Goal: Task Accomplishment & Management: Use online tool/utility

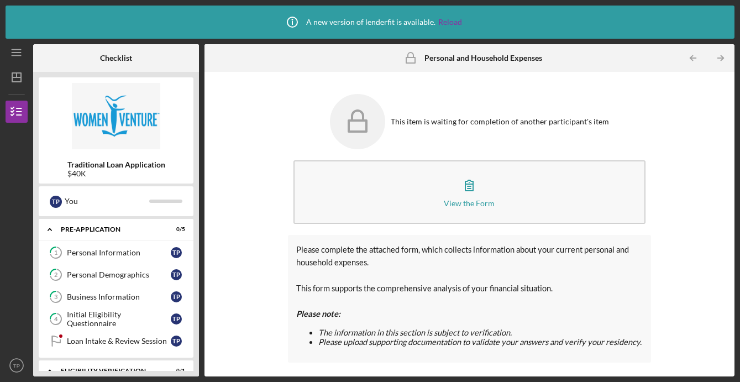
scroll to position [94, 0]
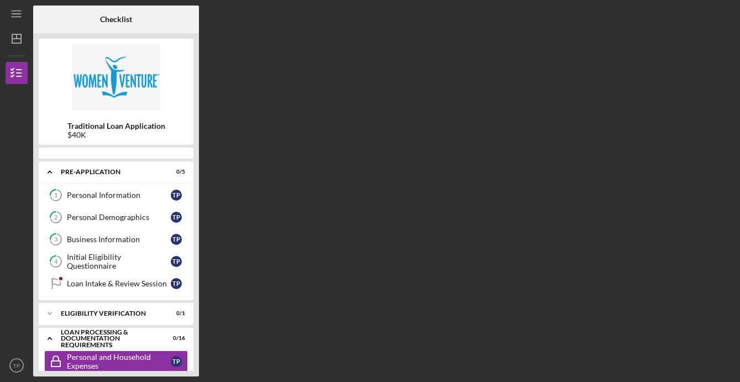
scroll to position [96, 0]
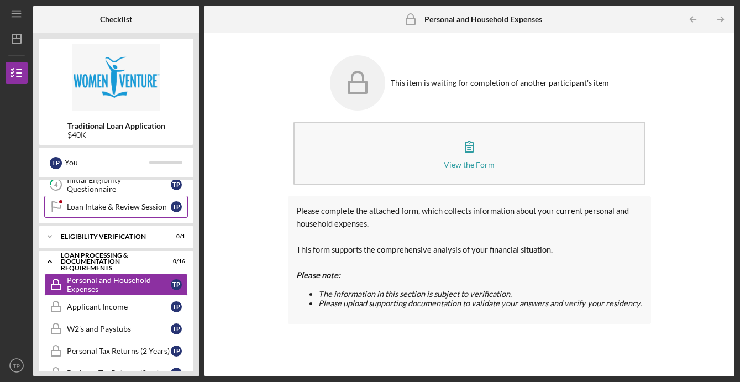
click at [82, 207] on div "Loan Intake & Review Session" at bounding box center [119, 206] width 104 height 9
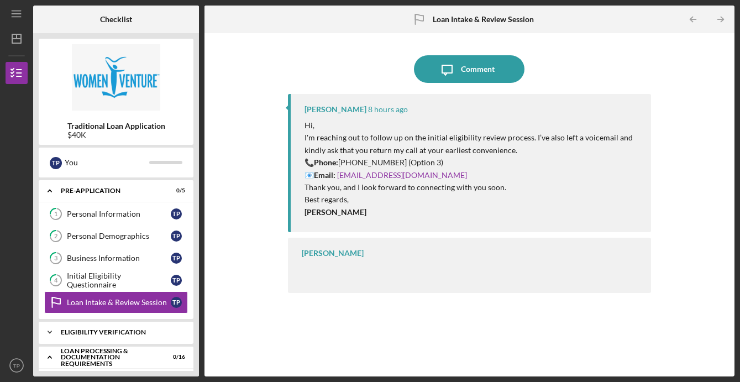
click at [128, 335] on div "Icon/Expander Eligibility Verification 0 / 1" at bounding box center [116, 332] width 155 height 22
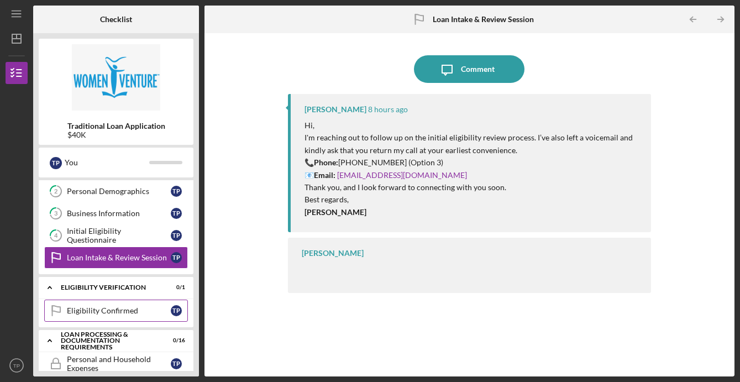
scroll to position [55, 0]
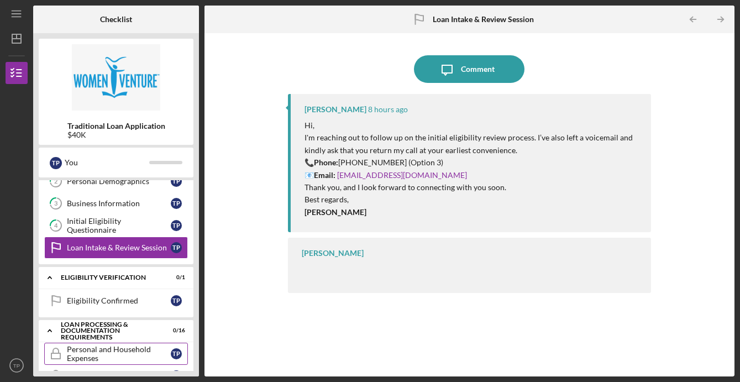
click at [103, 351] on div "Personal and Household Expenses" at bounding box center [119, 354] width 104 height 18
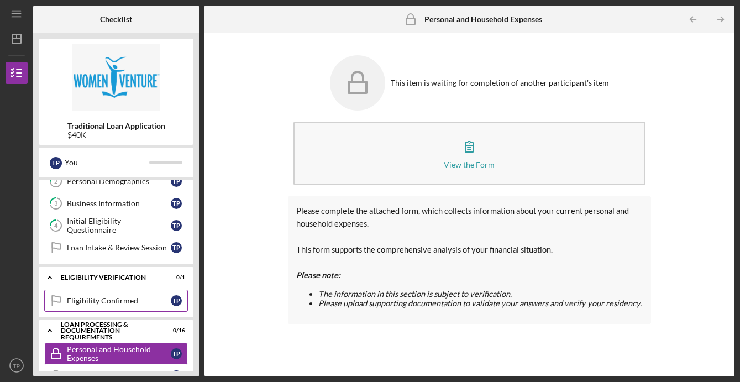
click at [95, 302] on div "Eligibility Confirmed" at bounding box center [119, 300] width 104 height 9
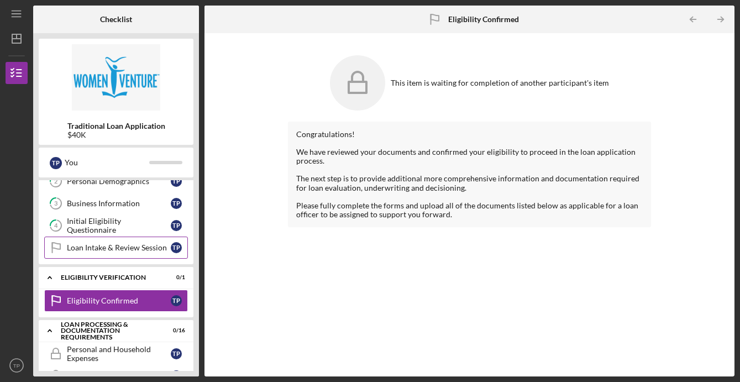
click at [94, 249] on div "Loan Intake & Review Session" at bounding box center [119, 247] width 104 height 9
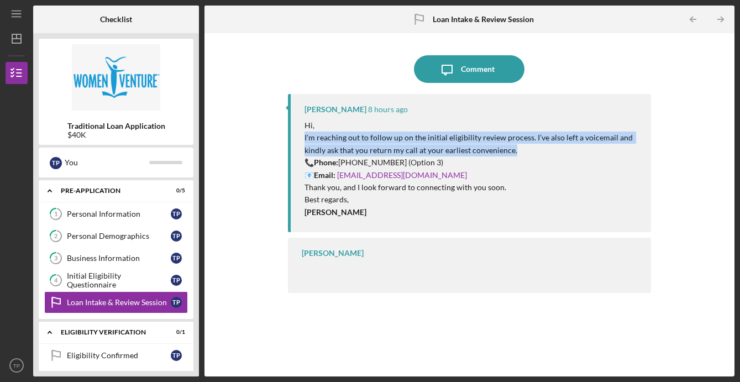
drag, startPoint x: 304, startPoint y: 139, endPoint x: 520, endPoint y: 154, distance: 216.5
click at [520, 154] on p "I'm reaching out to follow up on the initial eligibility review process. I’ve a…" at bounding box center [471, 143] width 335 height 25
